Goal: Find specific page/section: Find specific page/section

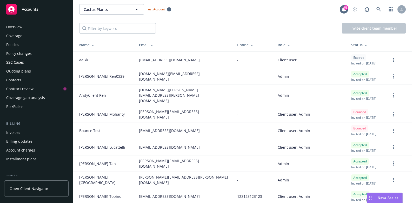
click at [36, 78] on div "Contacts" at bounding box center [36, 80] width 60 height 8
